Goal: Navigation & Orientation: Find specific page/section

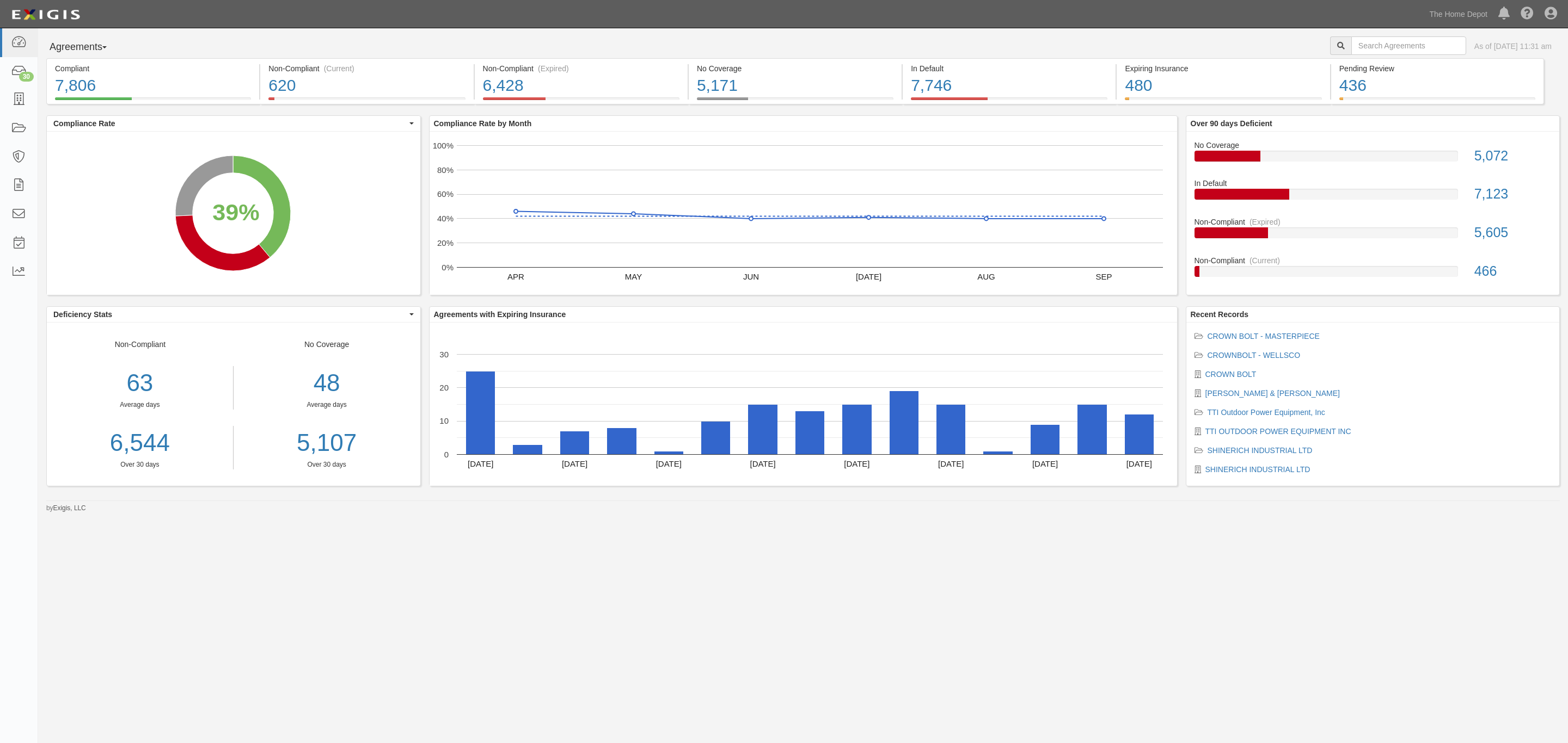
click at [924, 663] on div "Agreements Parties Agreements Coverages As of [DATE] 11:31 am Compliant 7,806 3…" at bounding box center [784, 362] width 1568 height 669
click at [1, 116] on link at bounding box center [18, 129] width 38 height 29
click at [8, 101] on link at bounding box center [18, 100] width 38 height 29
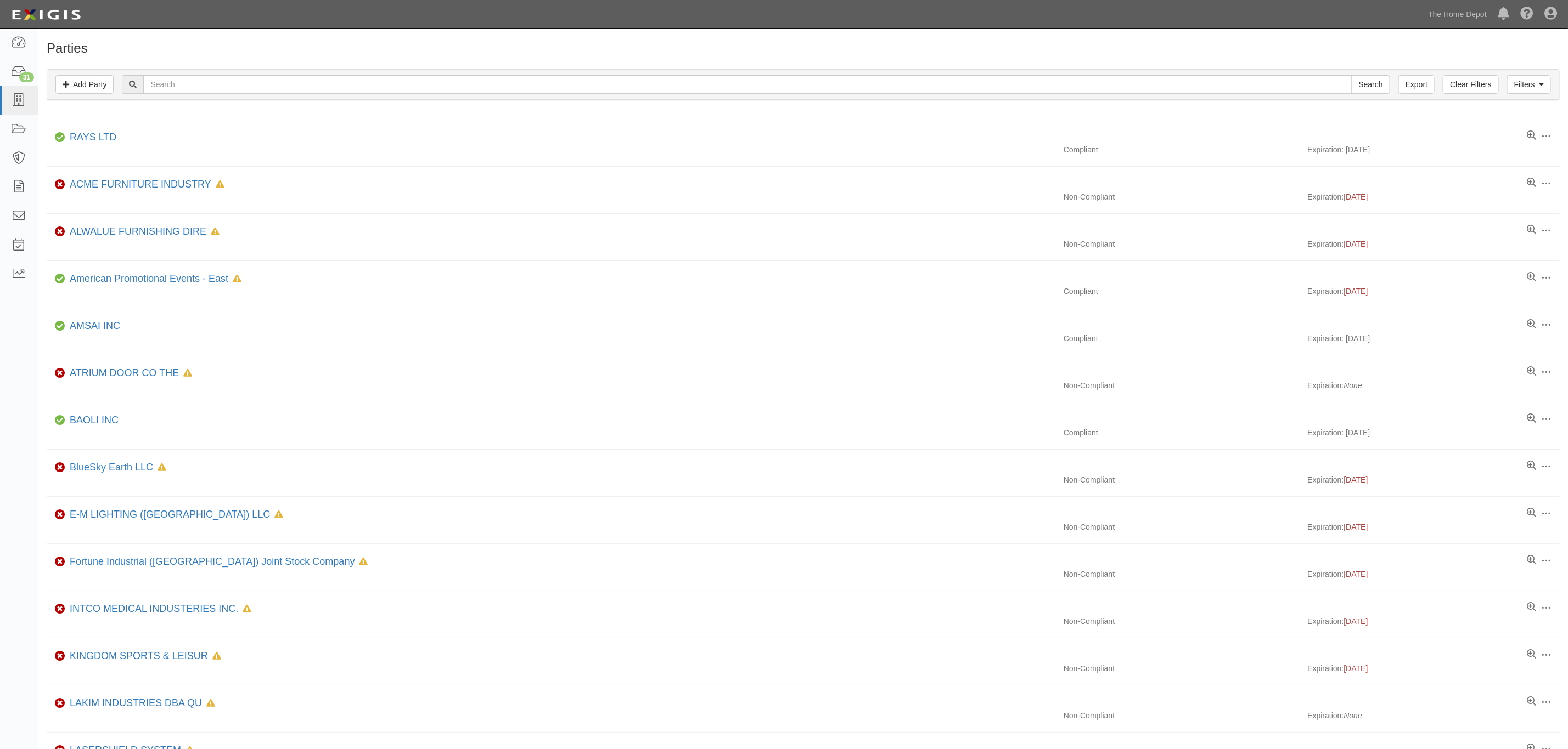
click at [245, 48] on h1 "Parties" at bounding box center [803, 48] width 1513 height 15
